Goal: Task Accomplishment & Management: Manage account settings

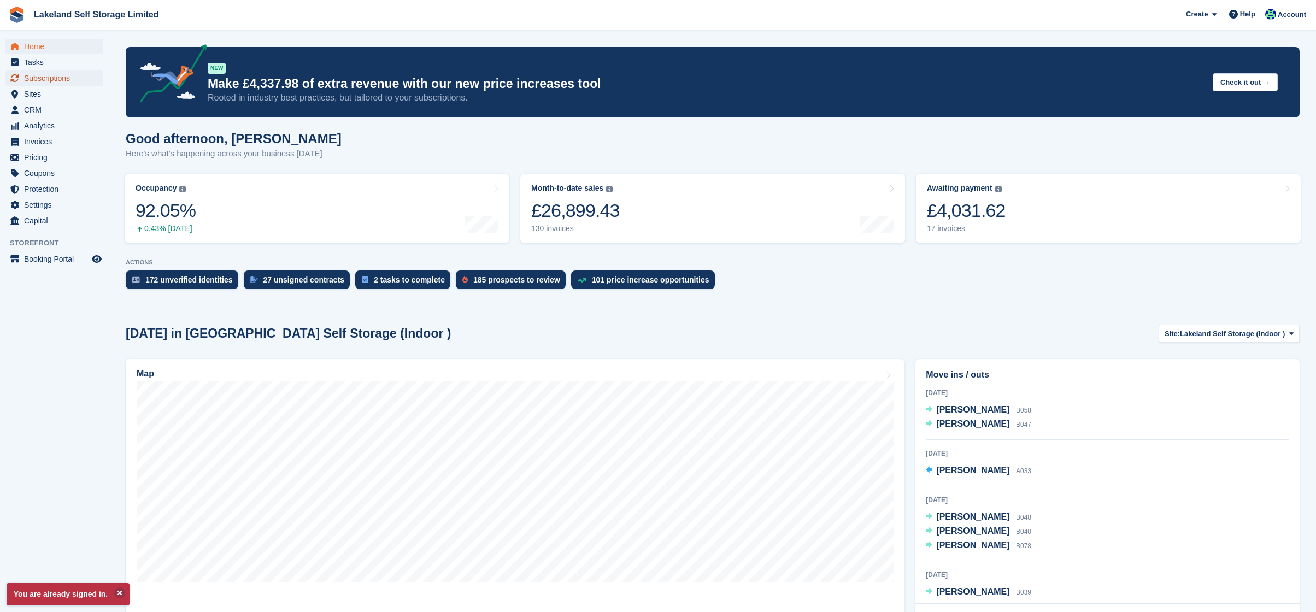
click at [63, 79] on span "Subscriptions" at bounding box center [57, 77] width 66 height 15
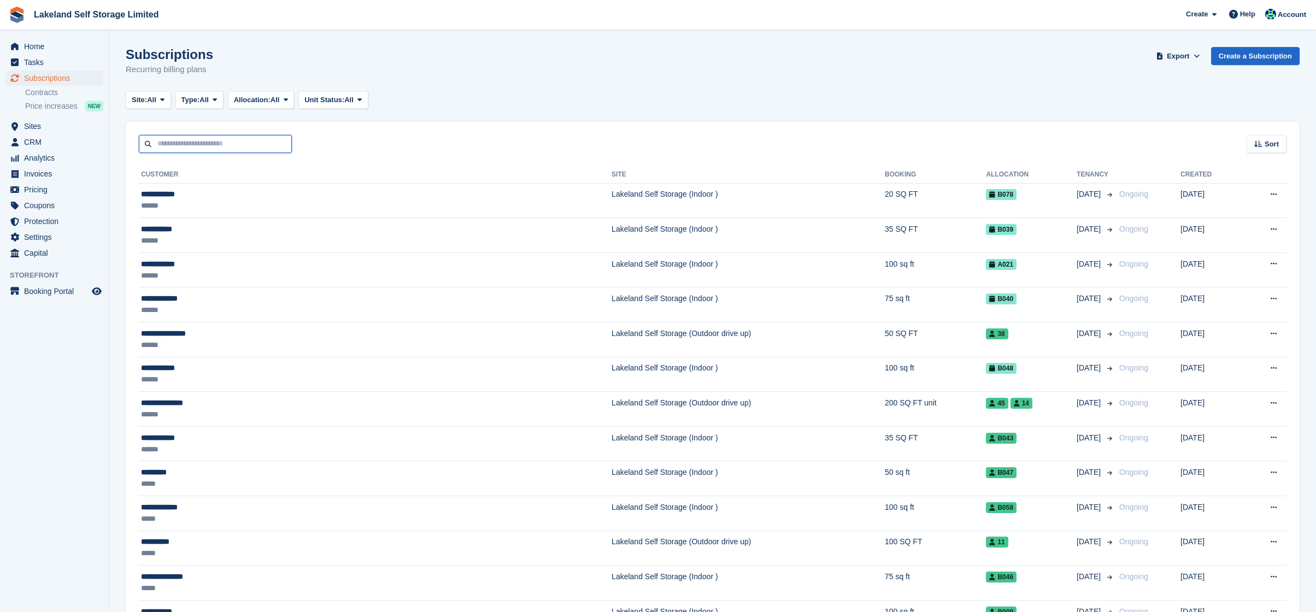
click at [212, 143] on input "text" at bounding box center [215, 144] width 153 height 18
type input "*****"
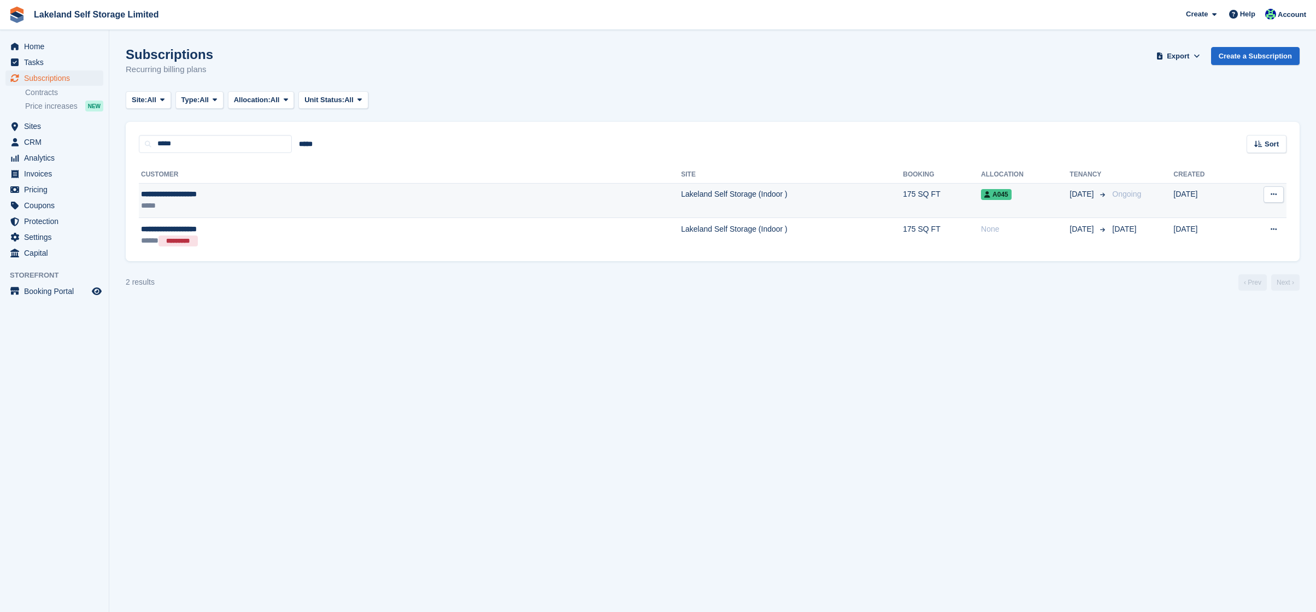
click at [717, 204] on td "Lakeland Self Storage (Indoor )" at bounding box center [792, 200] width 222 height 35
